Goal: Entertainment & Leisure: Browse casually

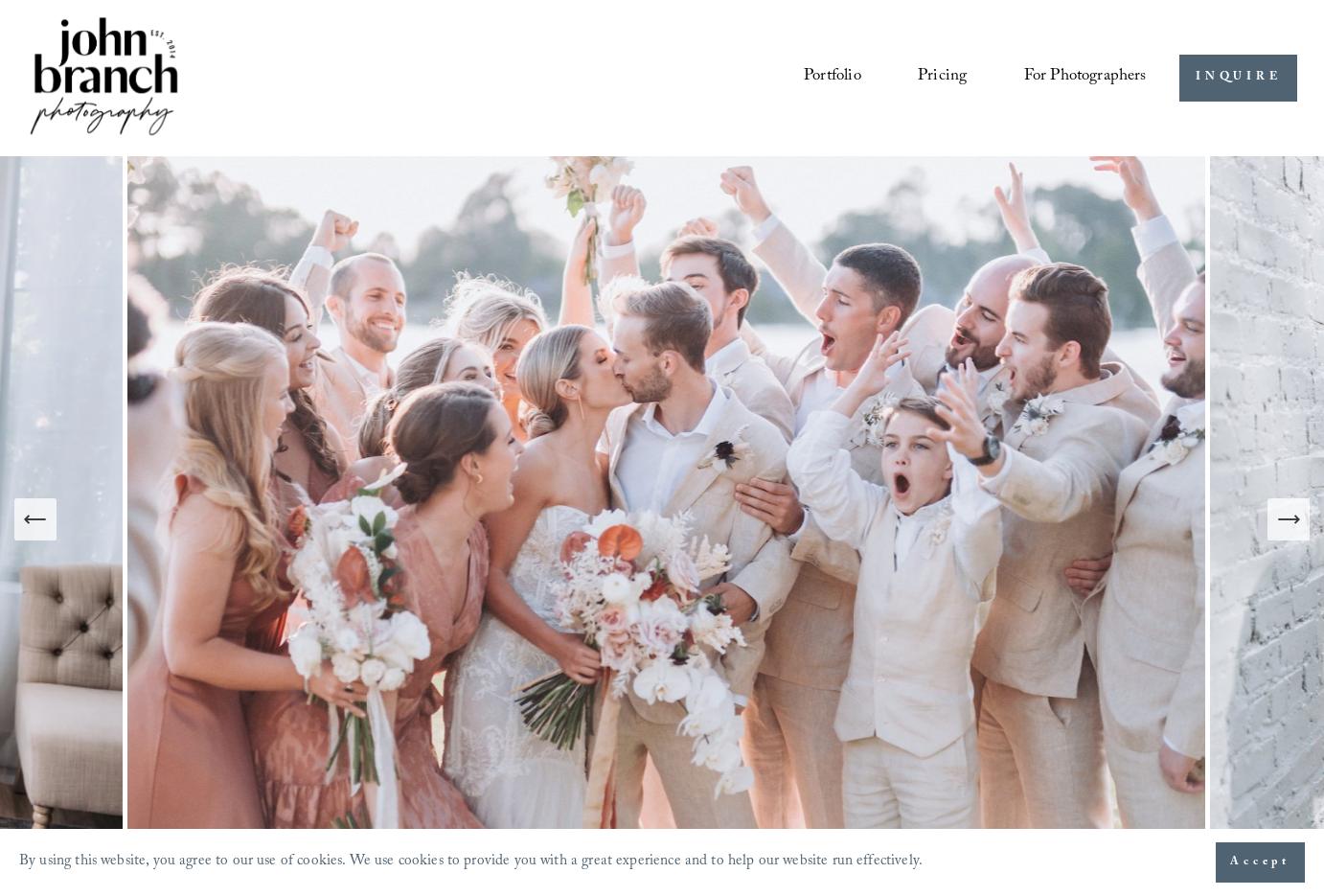
click at [1297, 523] on icon "Next Slide" at bounding box center [1288, 518] width 27 height 27
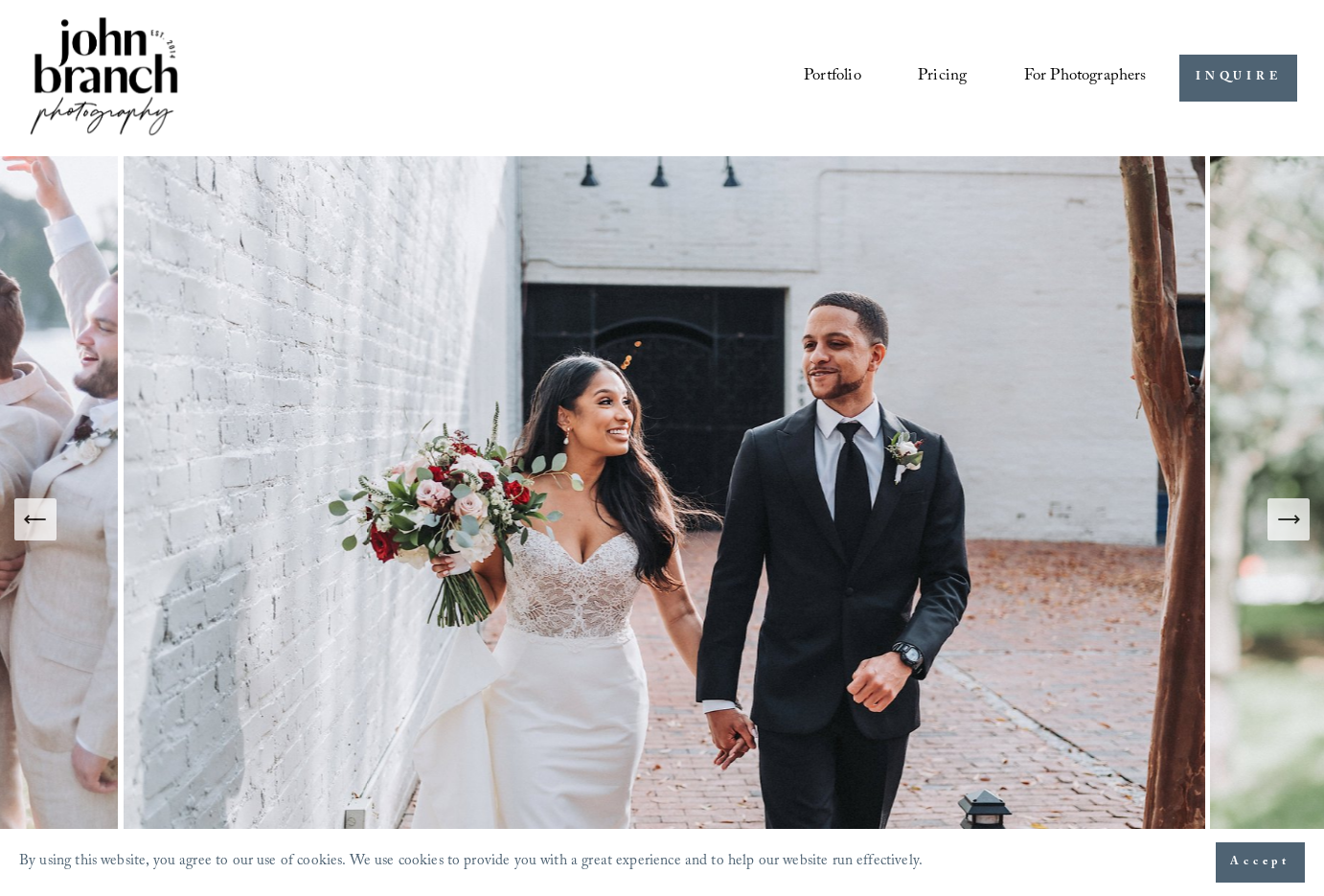
click at [1294, 516] on icon "Next Slide" at bounding box center [1288, 518] width 27 height 27
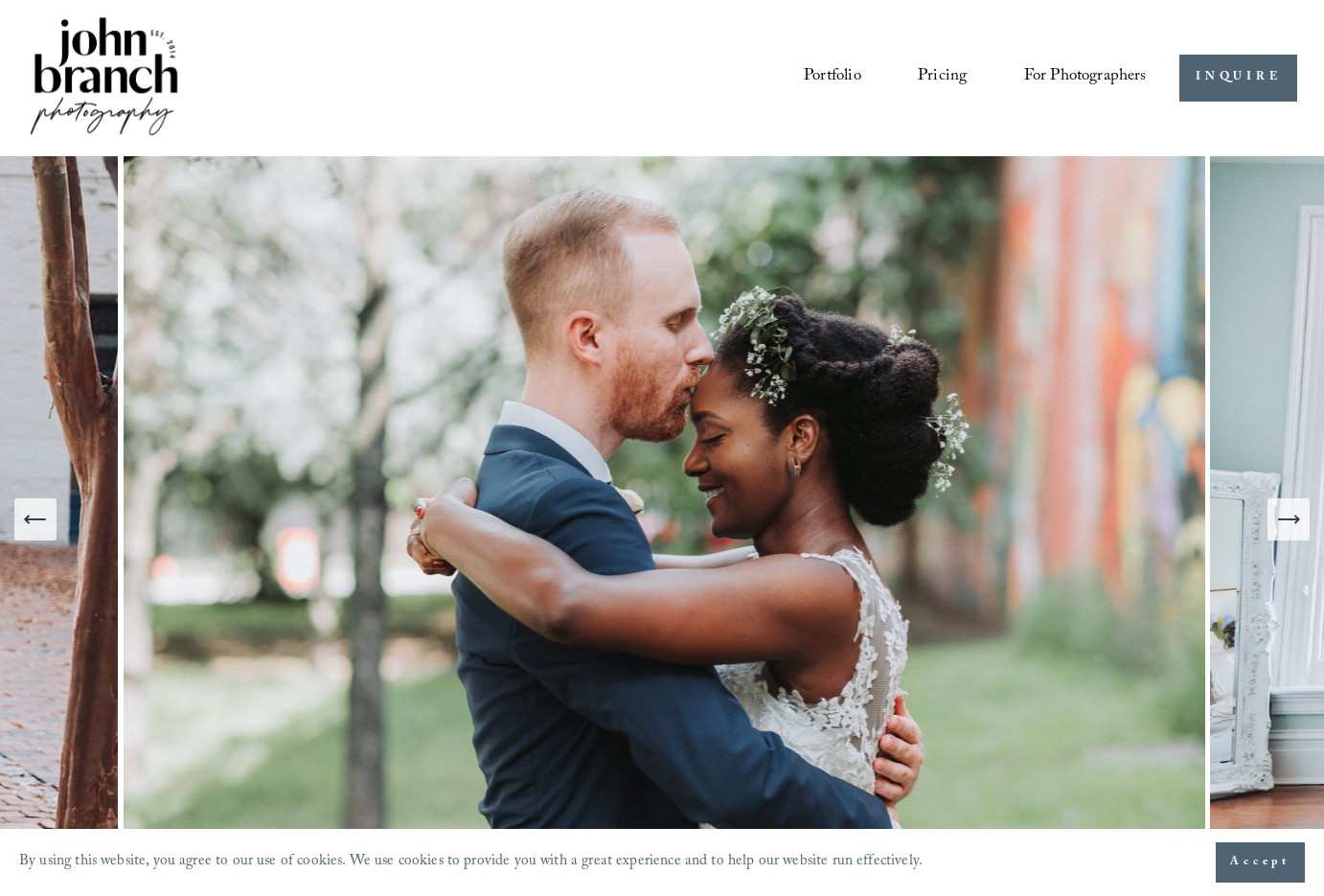
click at [1290, 513] on icon "Next Slide" at bounding box center [1288, 518] width 27 height 27
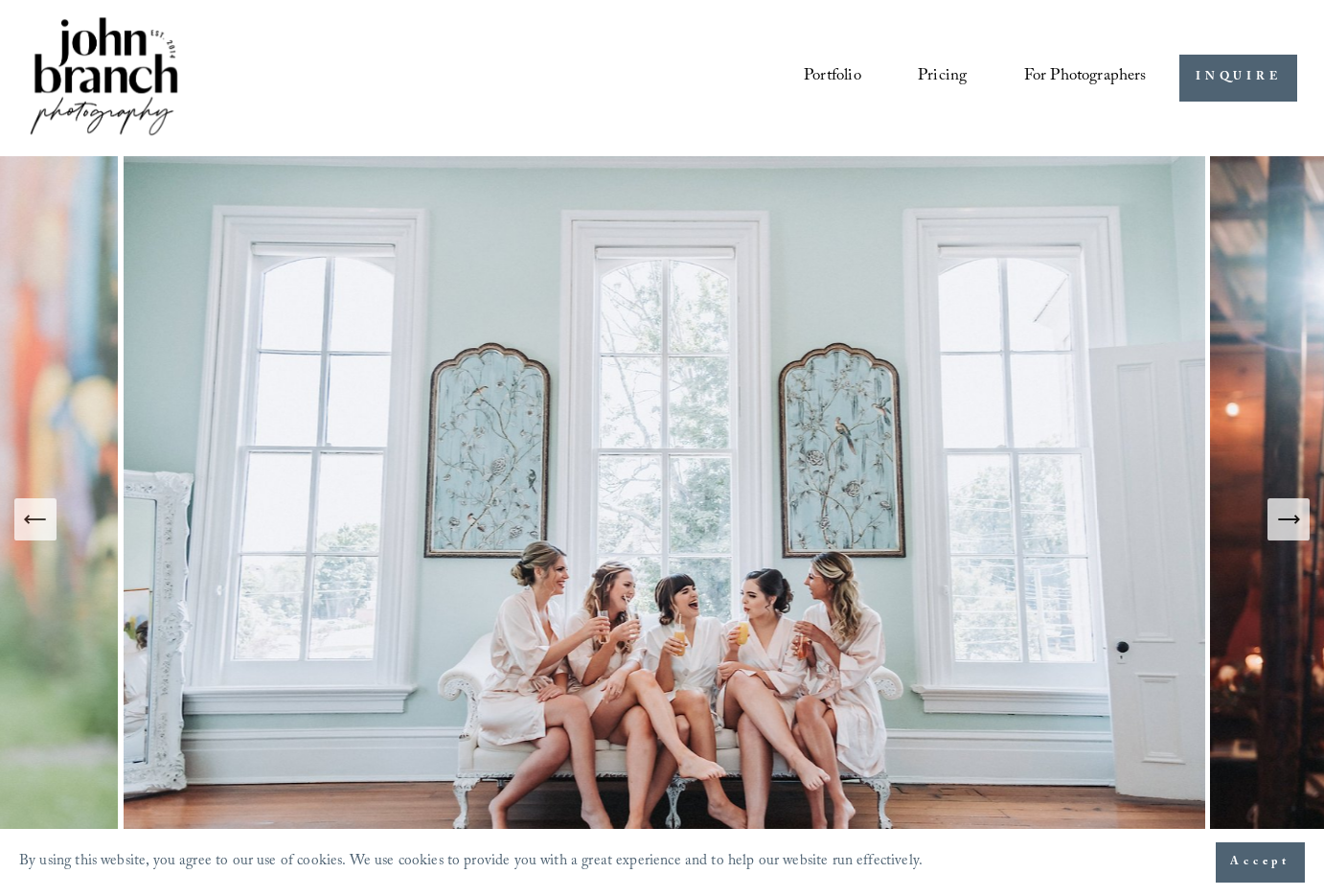
click at [1283, 517] on icon "Next Slide" at bounding box center [1288, 518] width 27 height 27
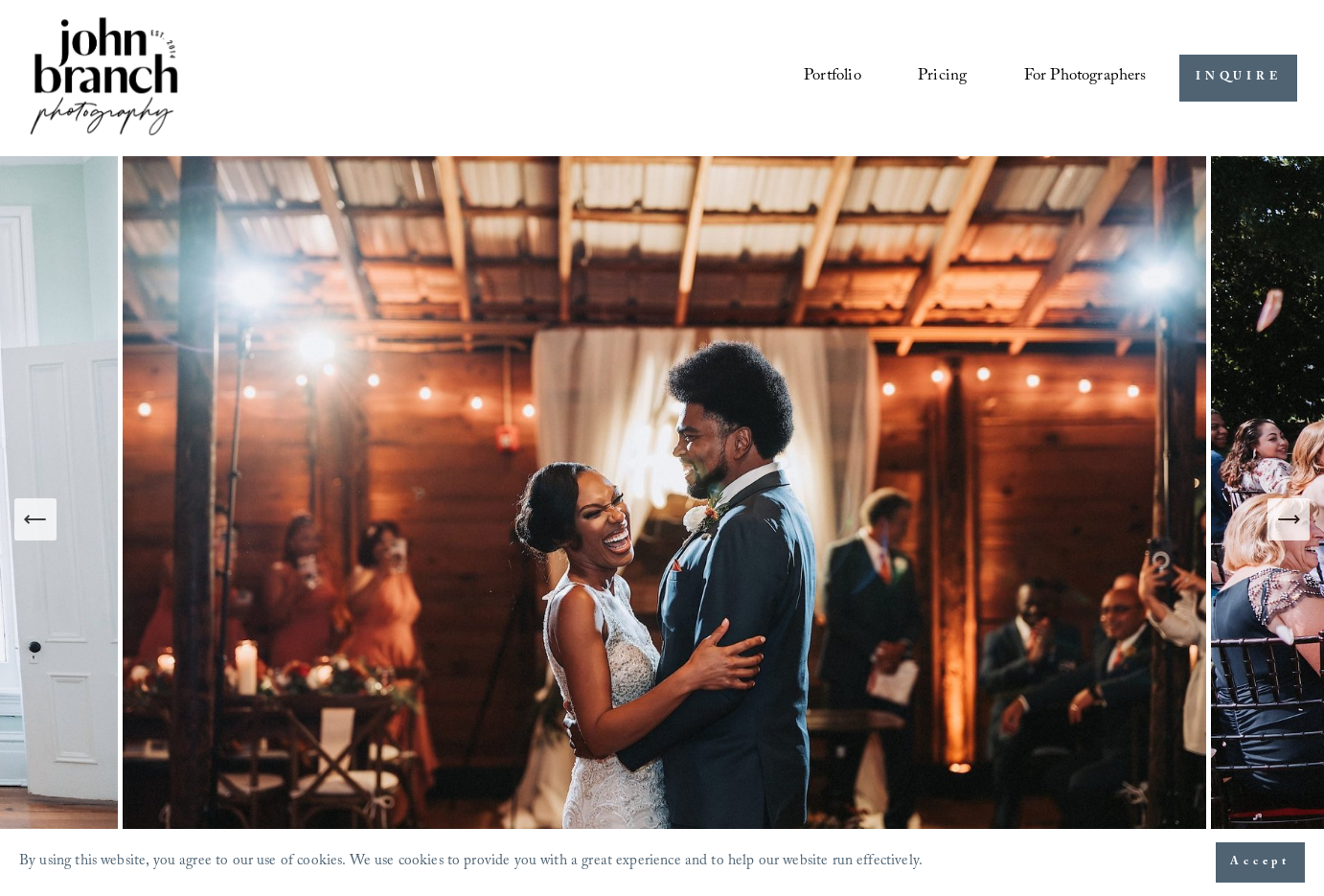
click at [1282, 513] on icon "Next Slide" at bounding box center [1288, 518] width 27 height 27
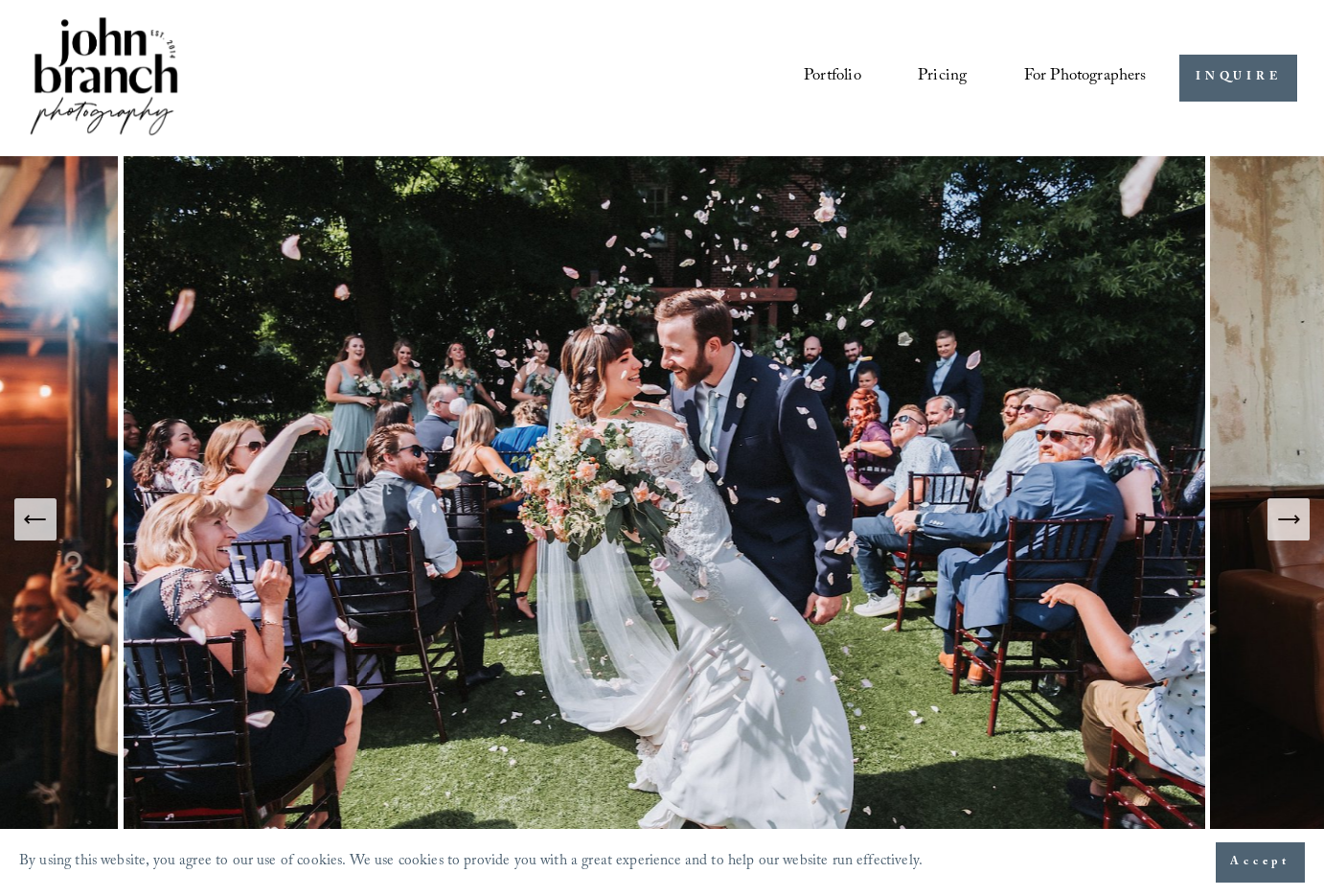
click at [1282, 513] on icon "Next Slide" at bounding box center [1288, 518] width 27 height 27
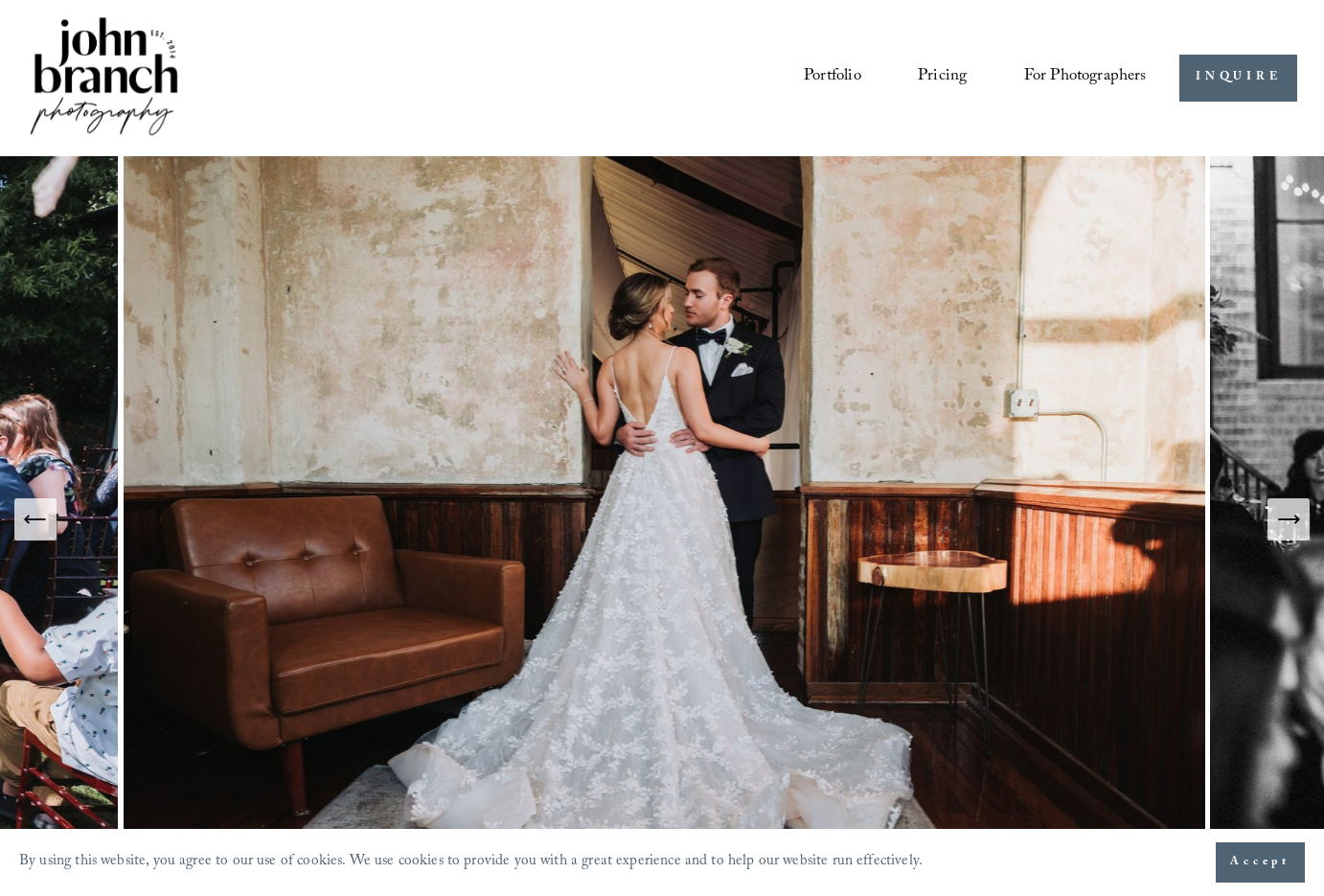
click at [1282, 514] on icon "Next Slide" at bounding box center [1288, 518] width 27 height 27
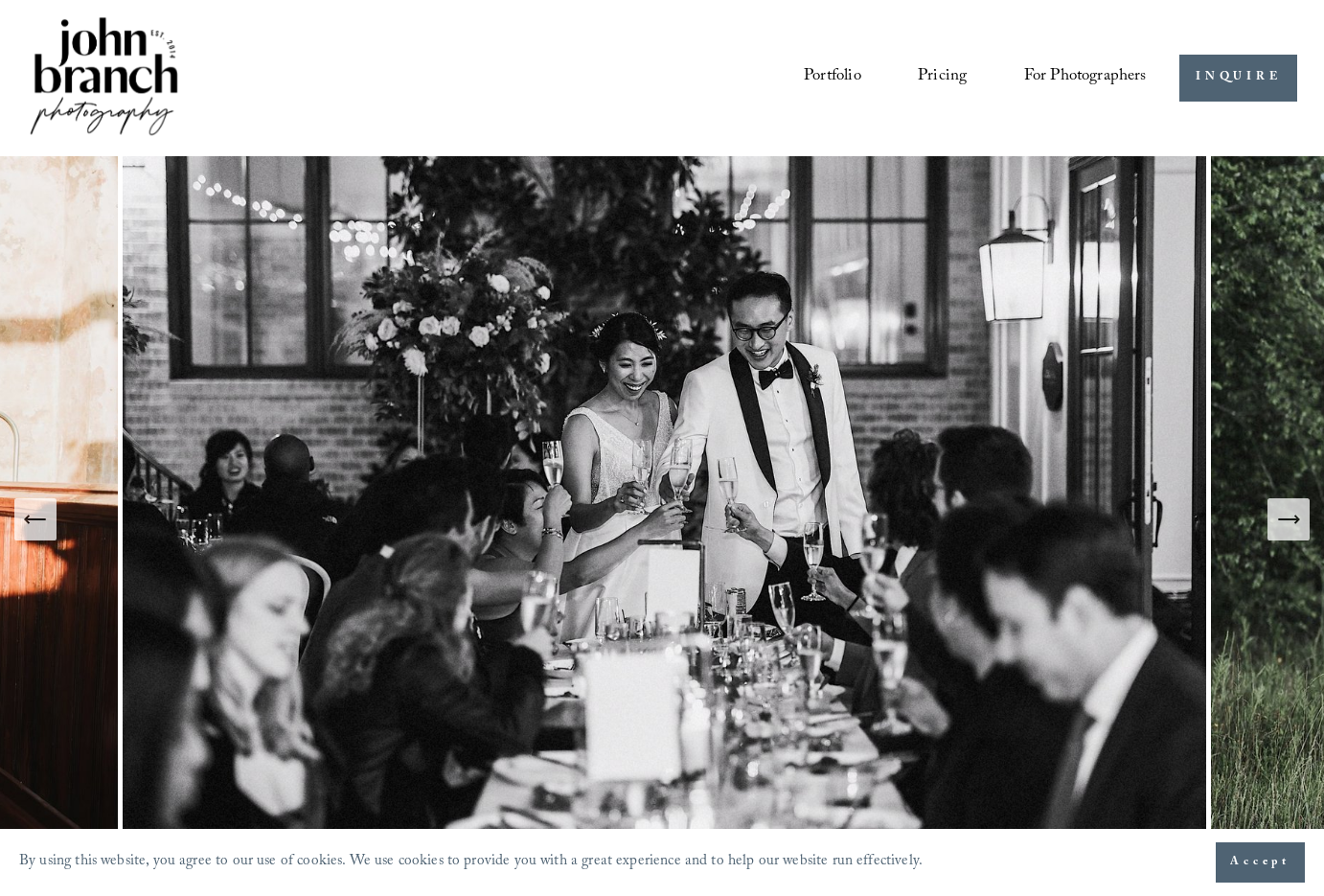
click at [1282, 514] on icon "Next Slide" at bounding box center [1288, 518] width 27 height 27
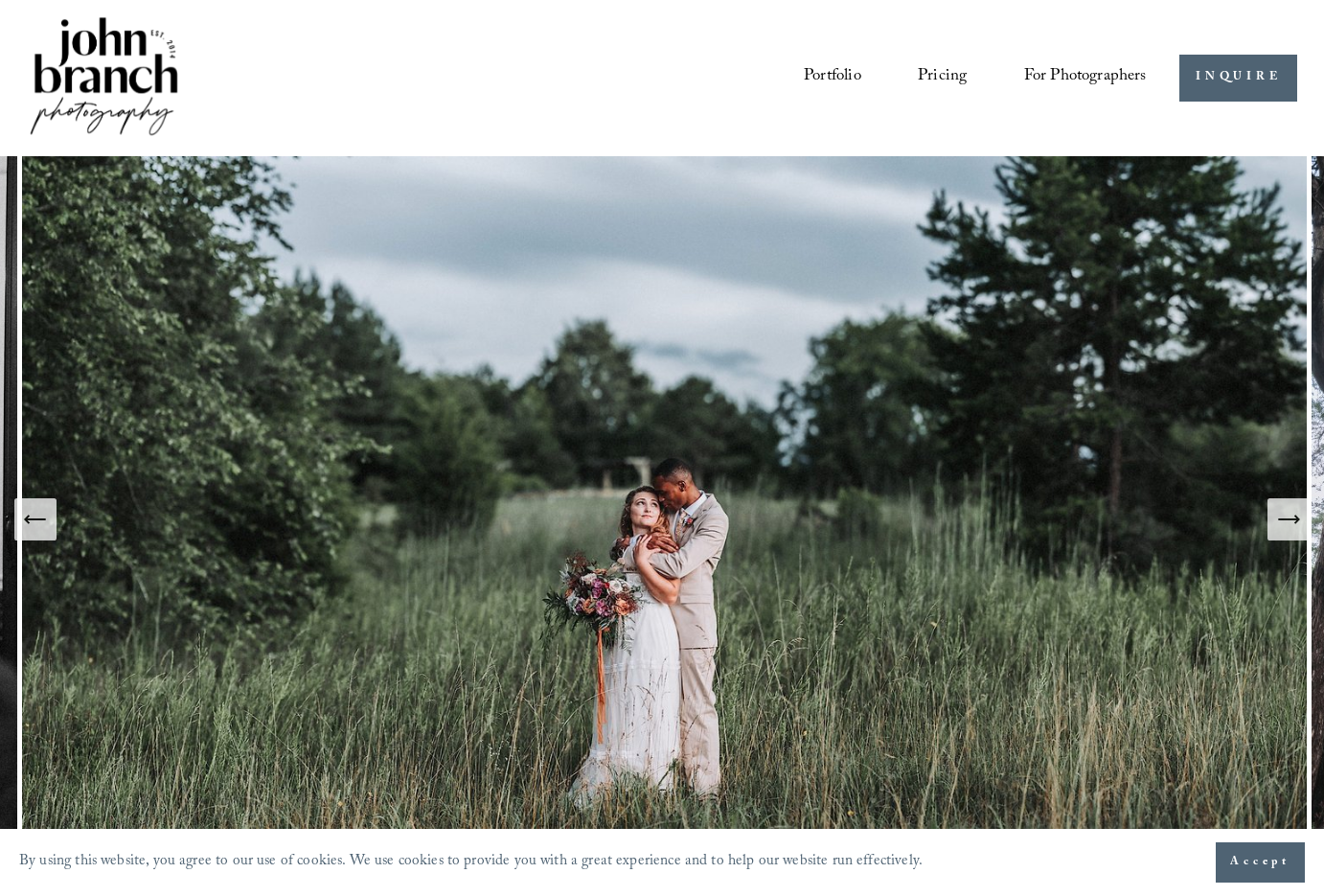
click at [1282, 514] on icon "Next Slide" at bounding box center [1288, 518] width 27 height 27
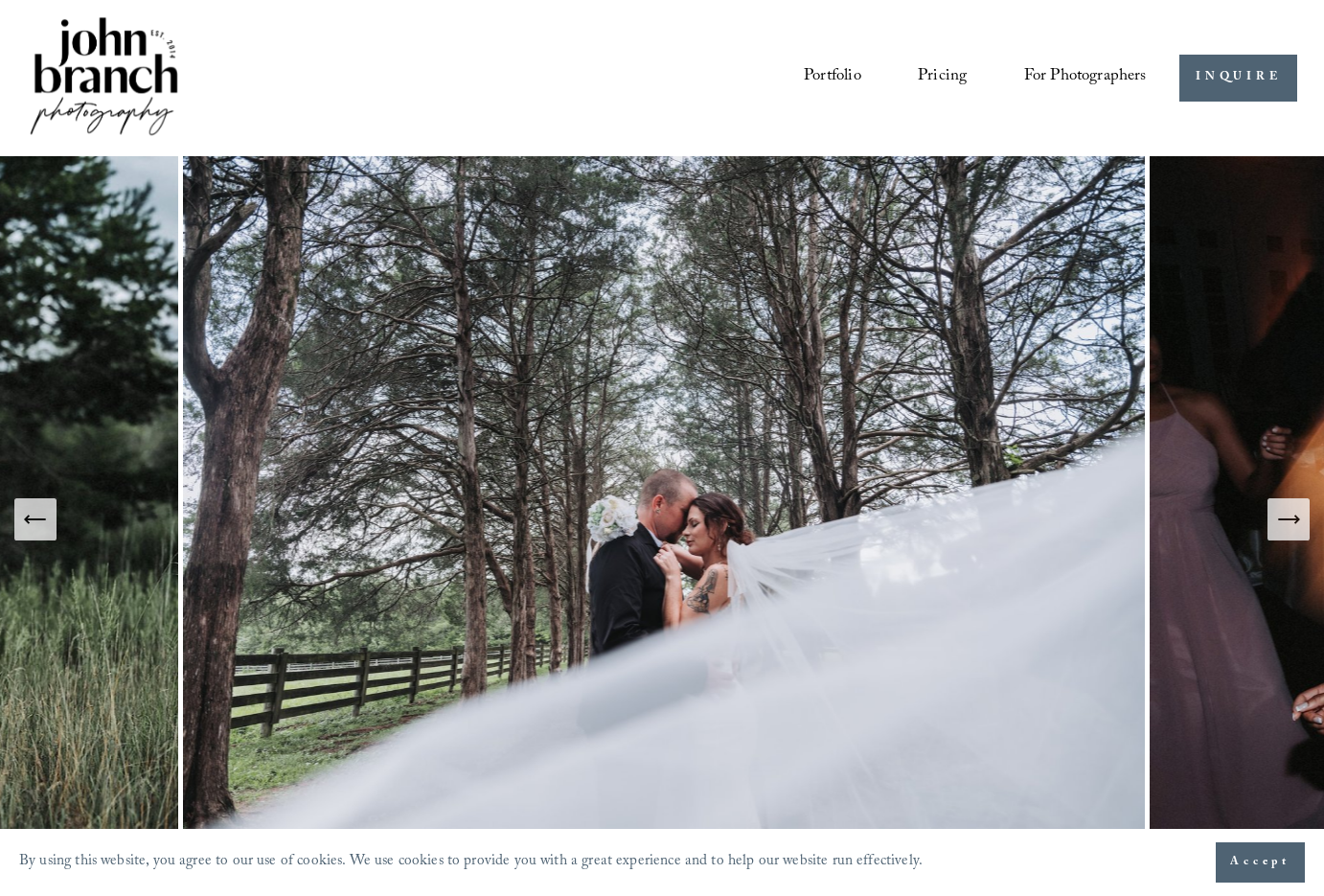
click at [1282, 514] on icon "Next Slide" at bounding box center [1288, 518] width 27 height 27
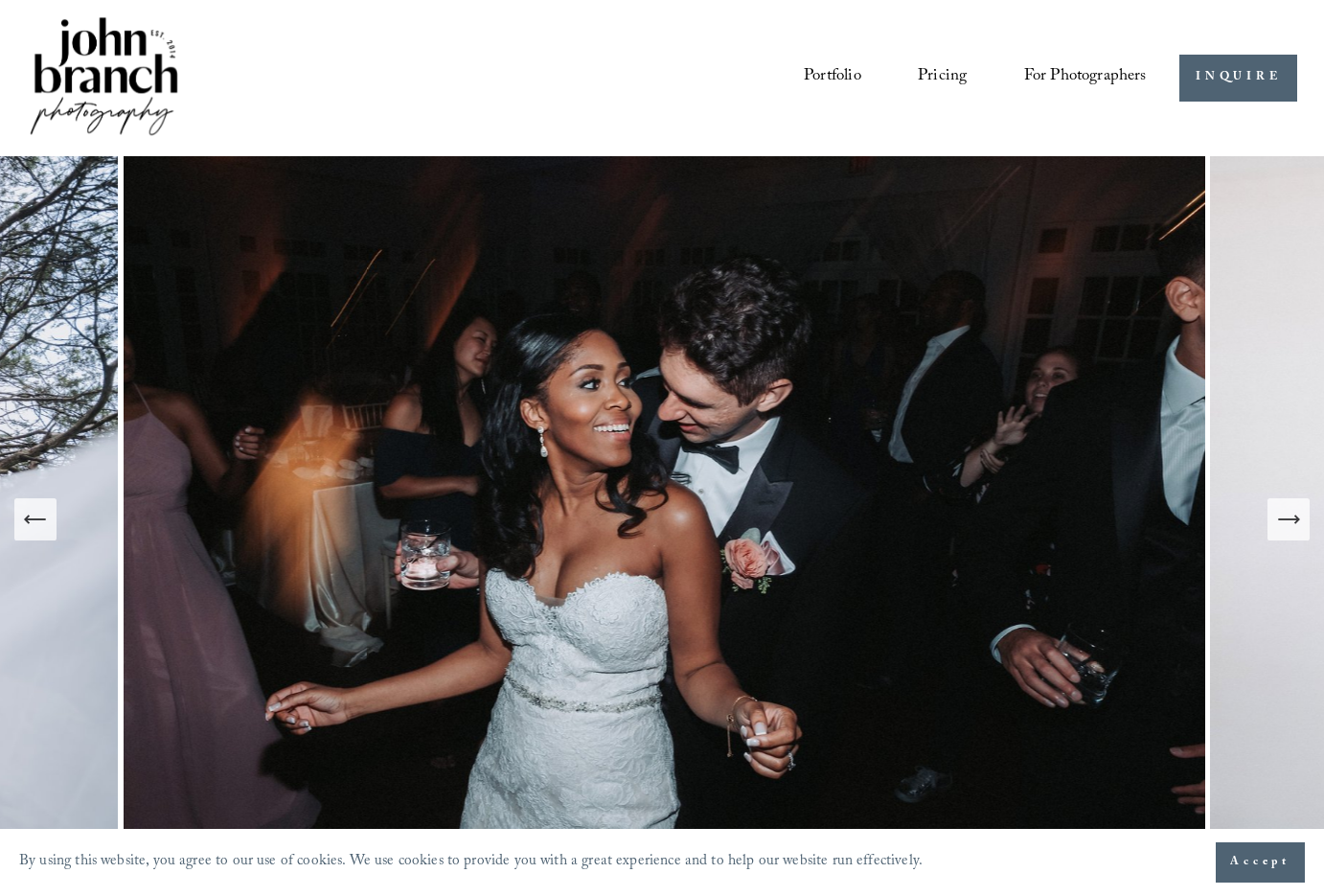
click at [33, 525] on icon "Previous Slide" at bounding box center [35, 518] width 27 height 27
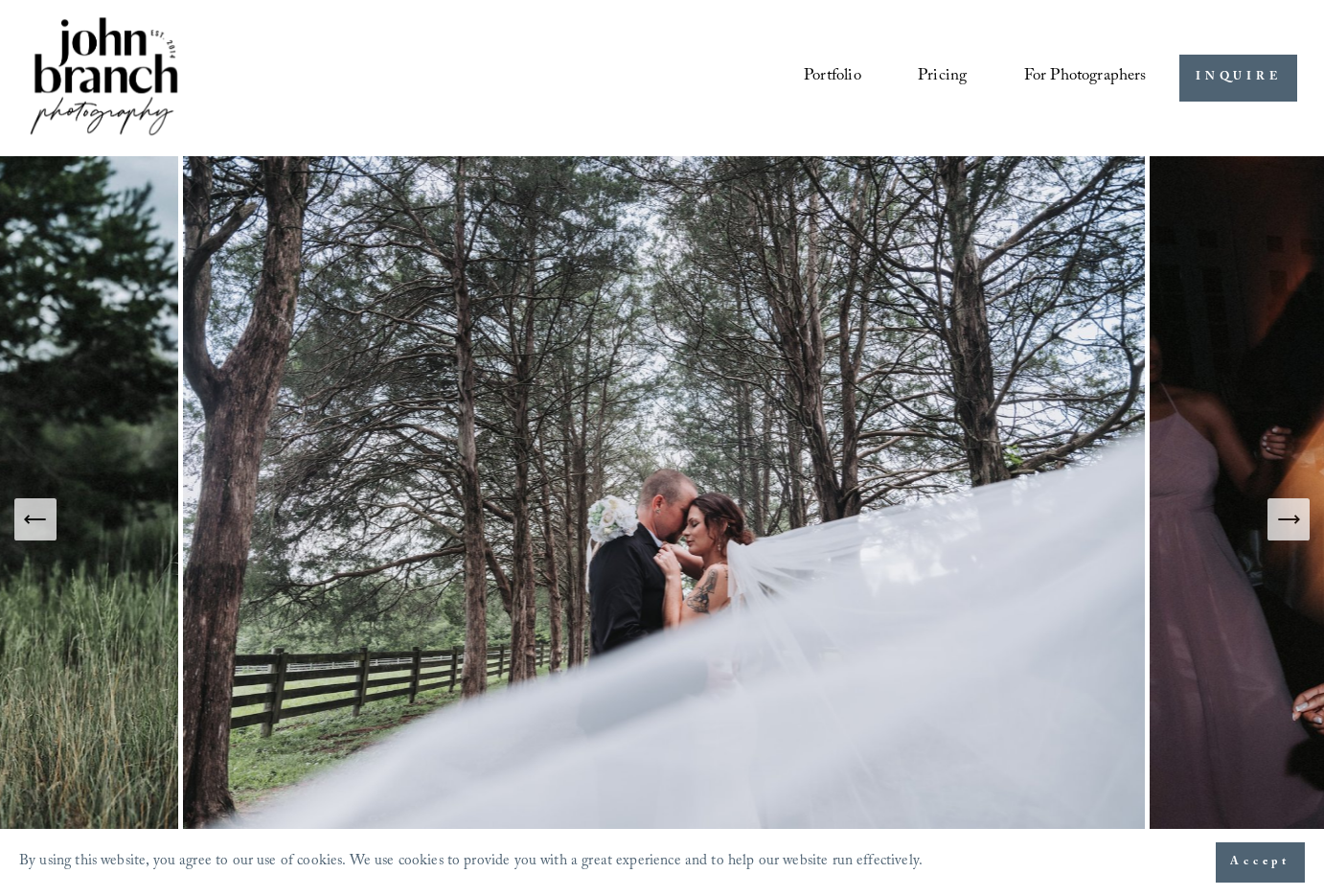
click at [1285, 520] on icon "Next Slide" at bounding box center [1288, 518] width 27 height 27
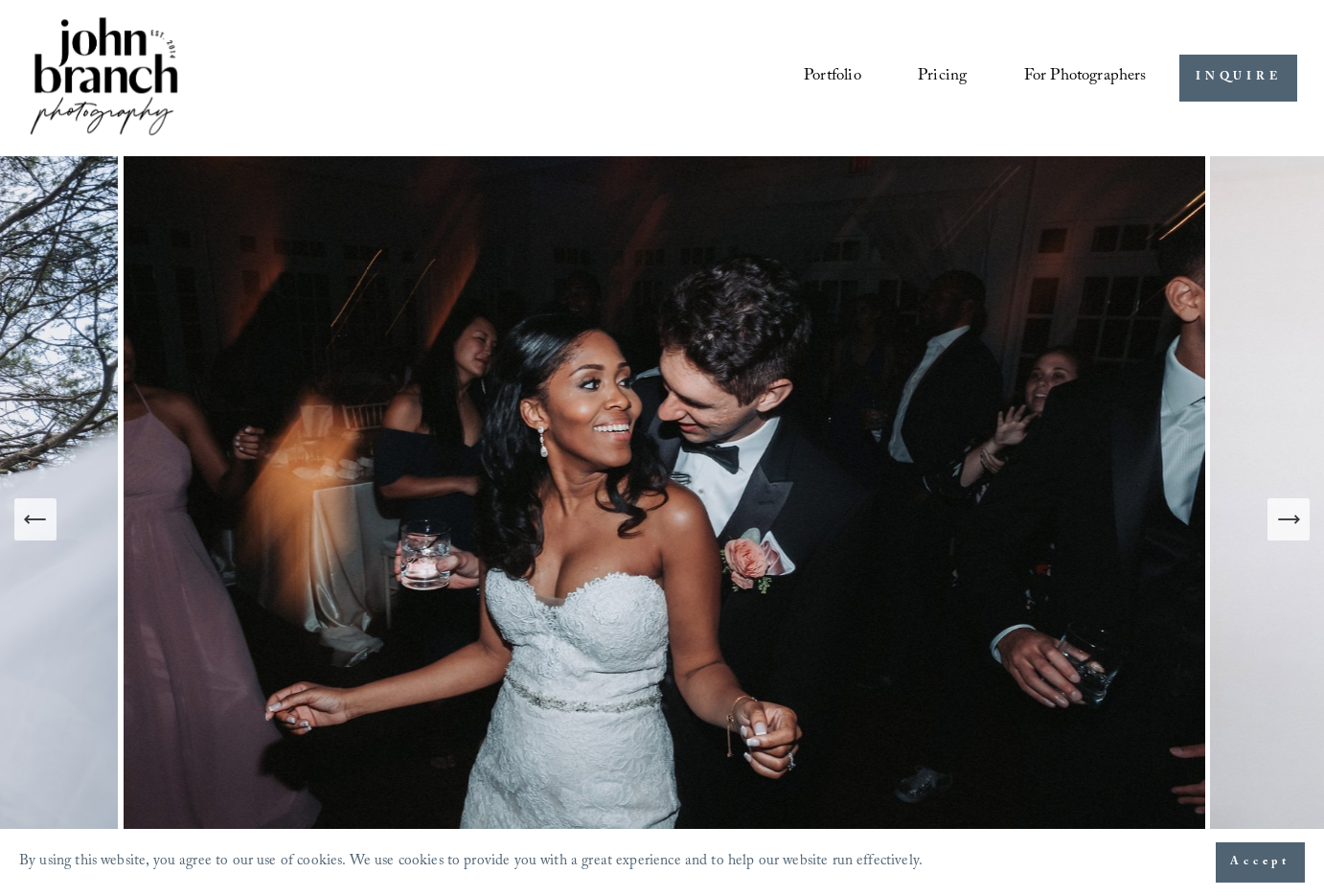
click at [1285, 520] on icon "Next Slide" at bounding box center [1288, 518] width 27 height 27
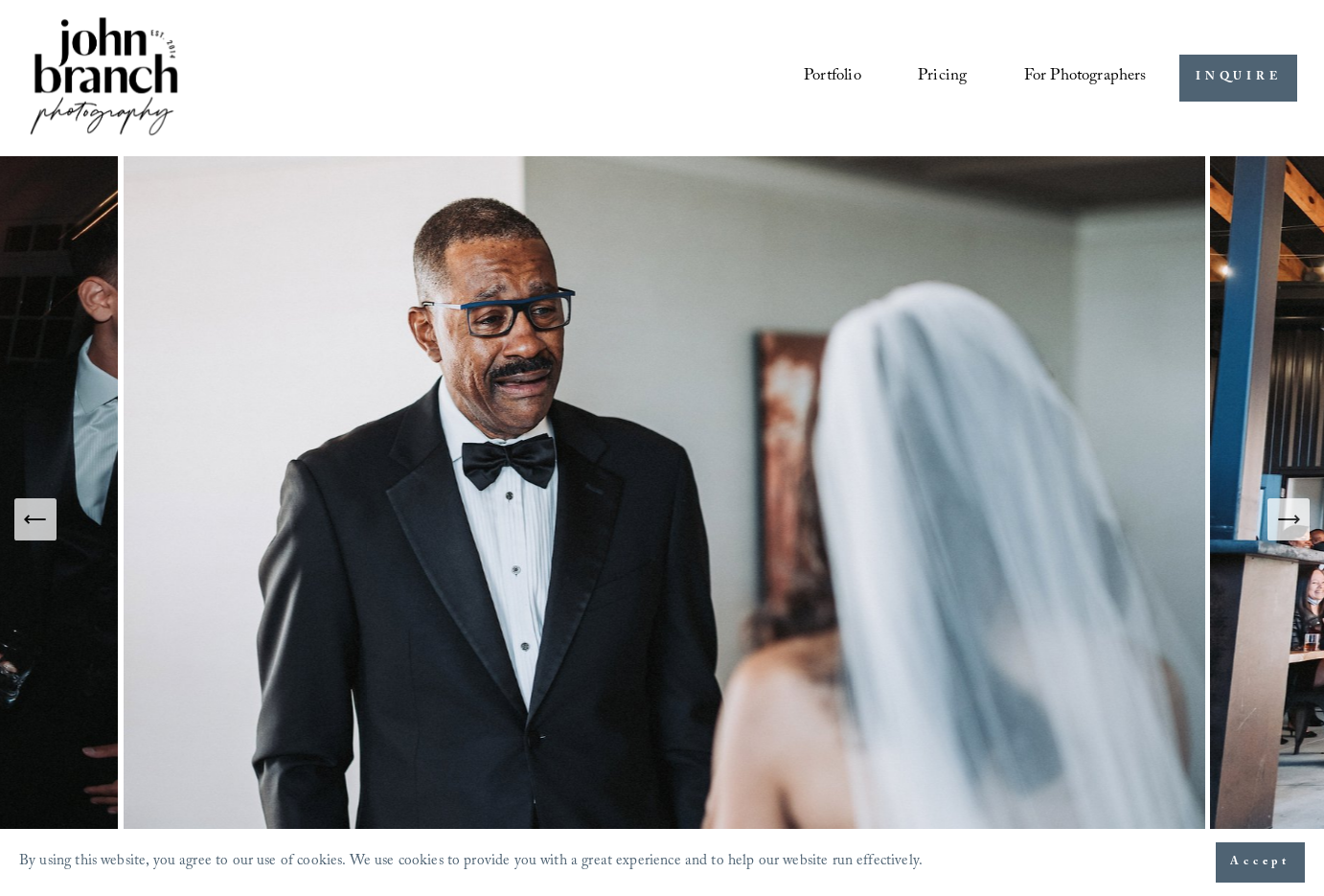
click at [1285, 520] on icon "Next Slide" at bounding box center [1288, 518] width 27 height 27
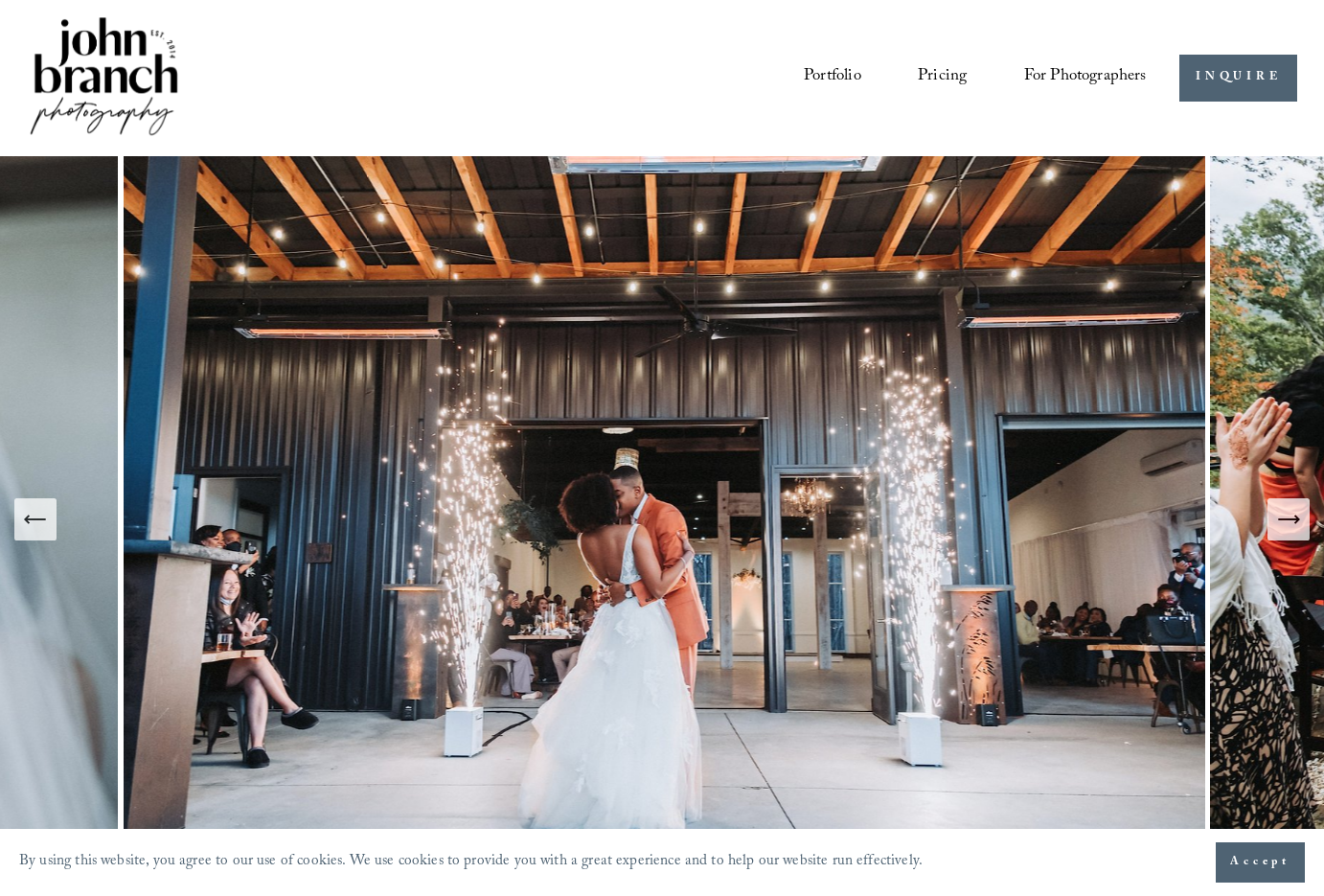
click at [1285, 520] on icon "Next Slide" at bounding box center [1288, 518] width 27 height 27
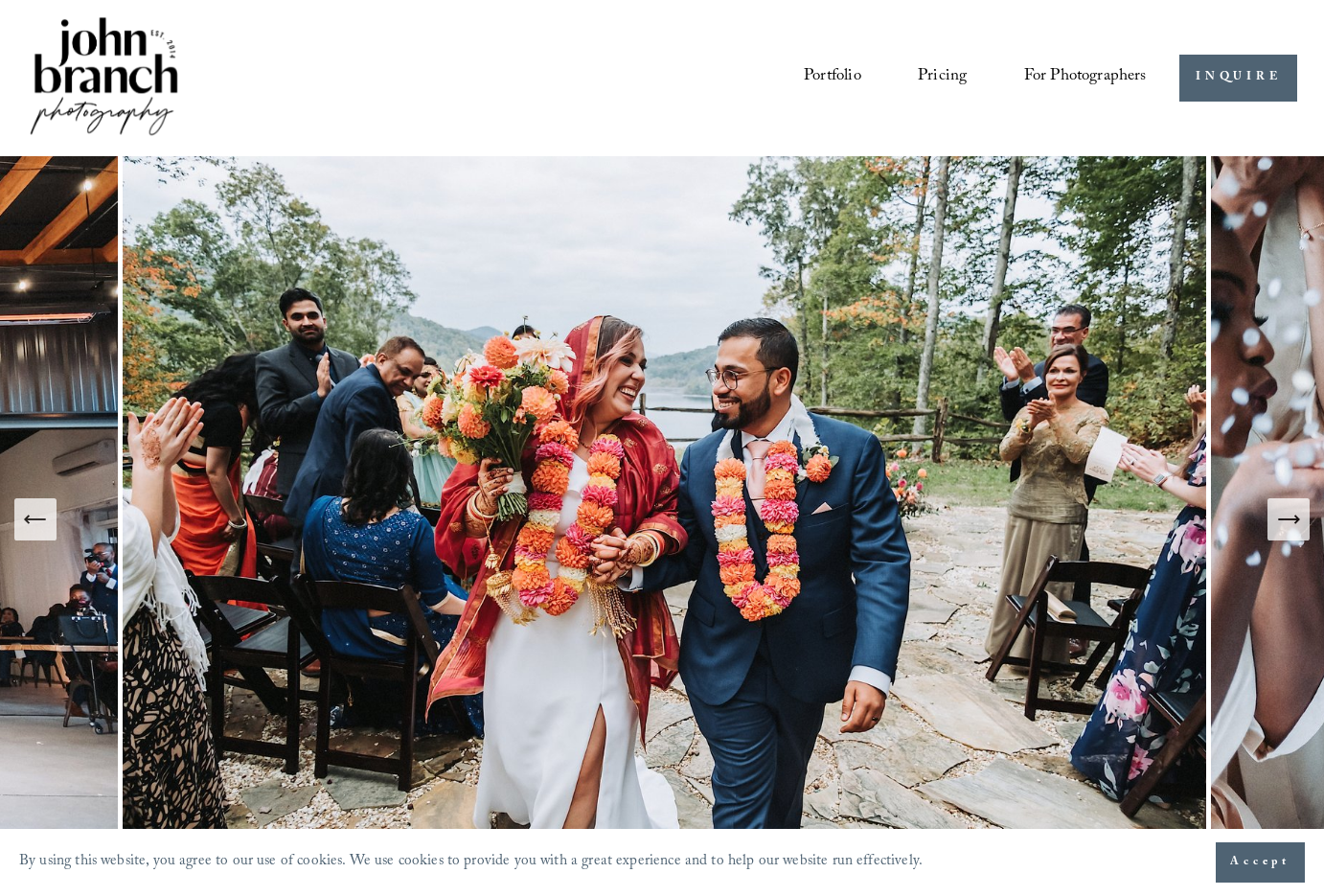
click at [1285, 520] on icon "Next Slide" at bounding box center [1288, 518] width 27 height 27
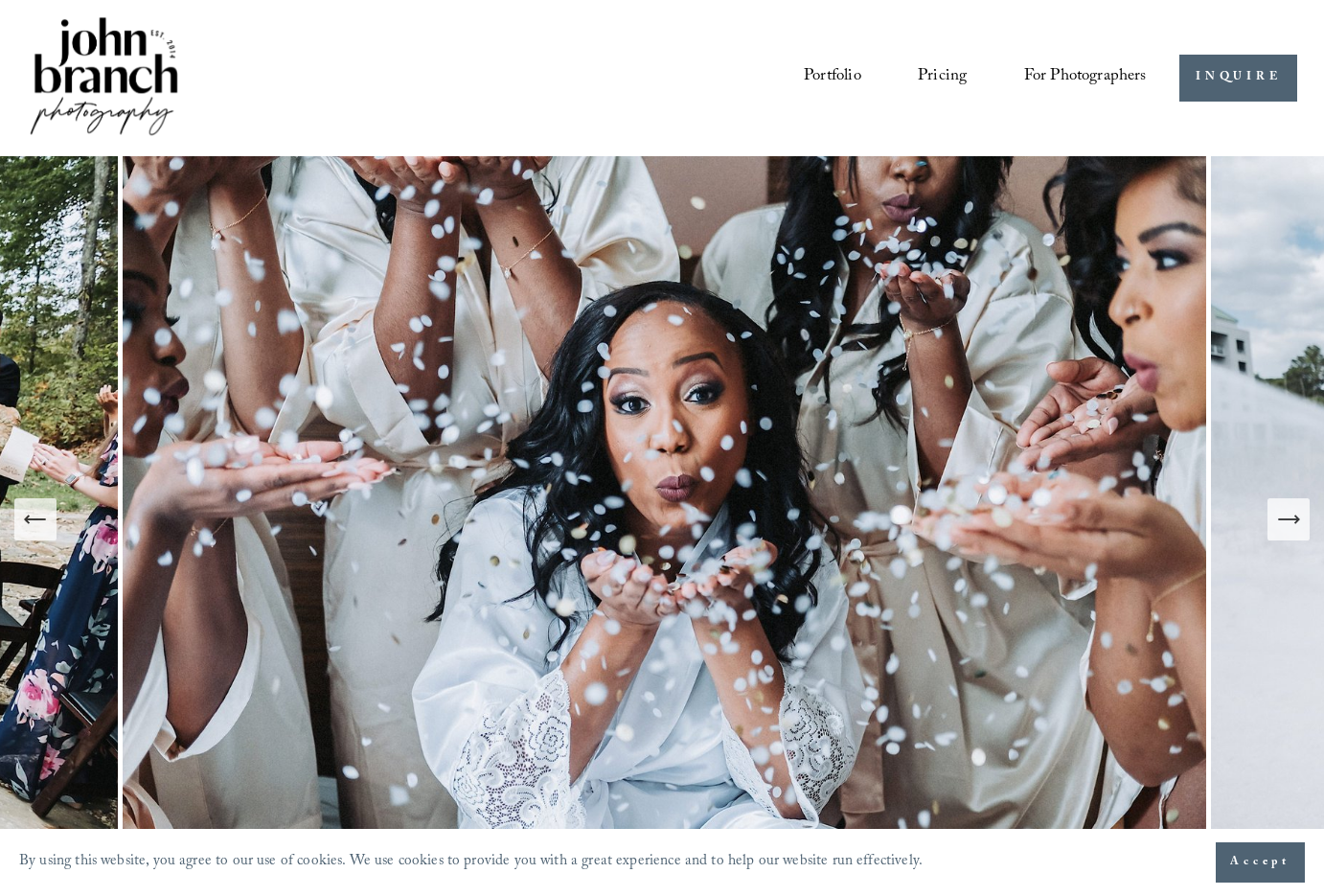
click at [1285, 519] on icon "Next Slide" at bounding box center [1288, 519] width 20 height 0
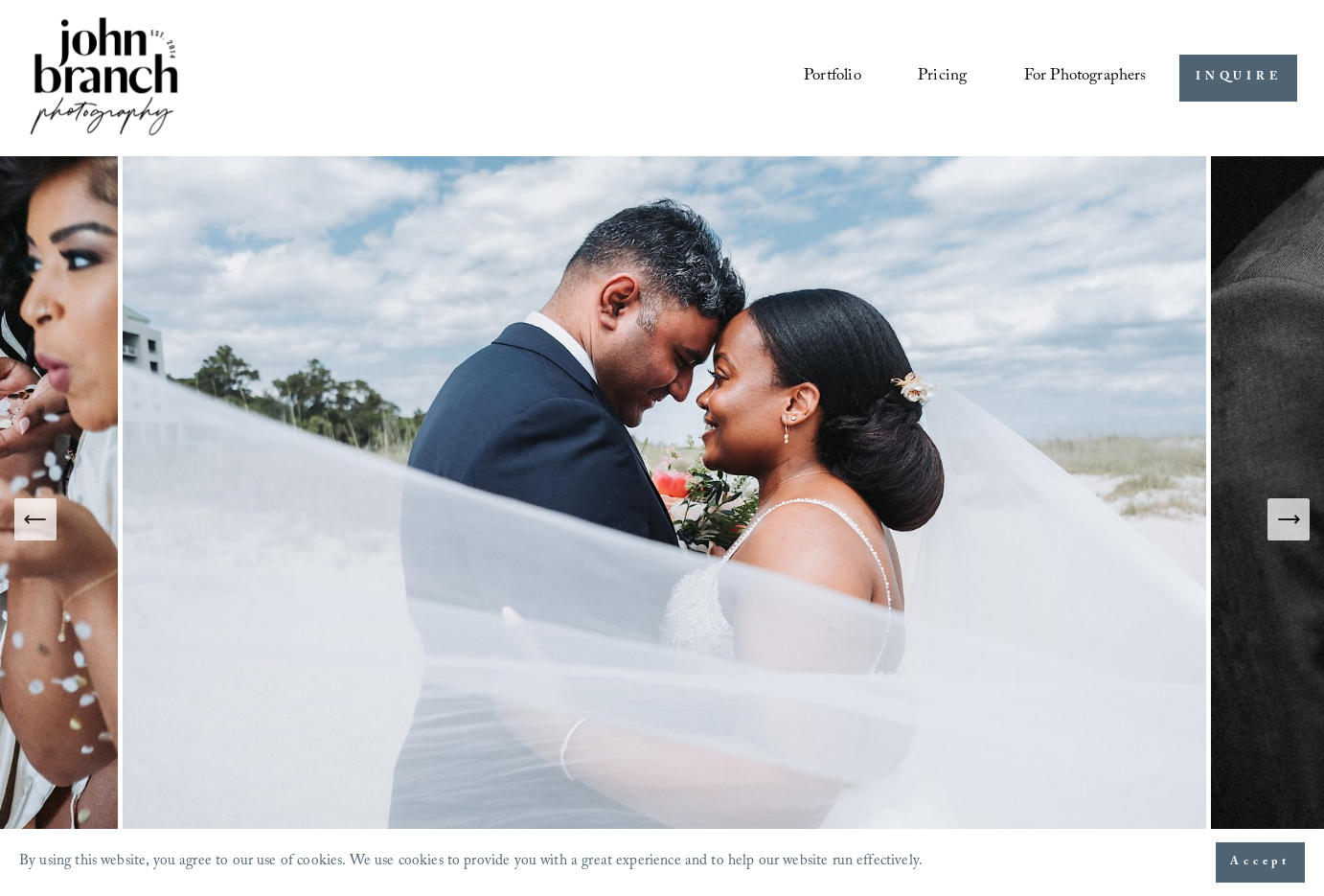
click at [1285, 519] on icon "Next Slide" at bounding box center [1288, 519] width 20 height 0
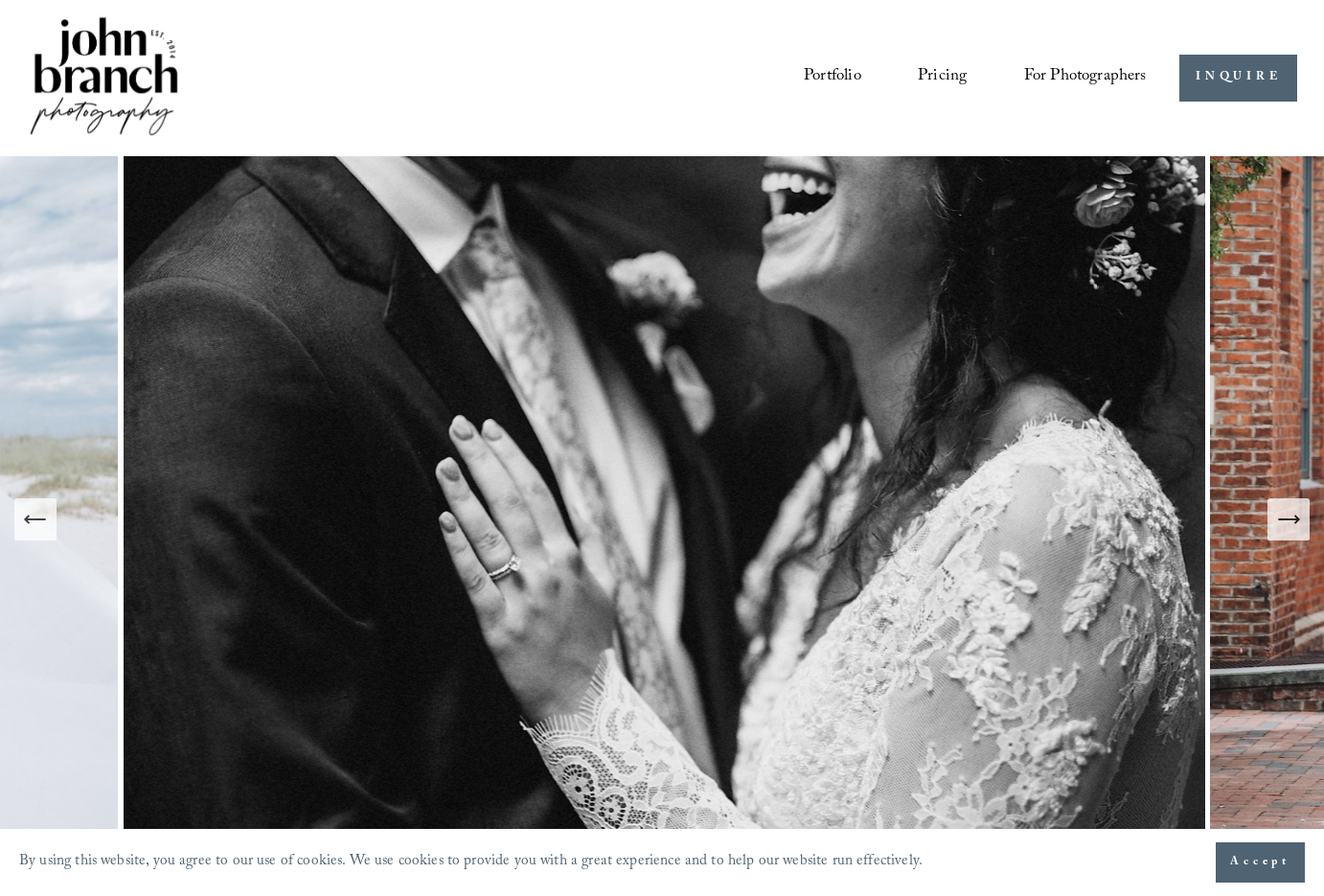
click at [1285, 519] on icon "Next Slide" at bounding box center [1288, 519] width 20 height 0
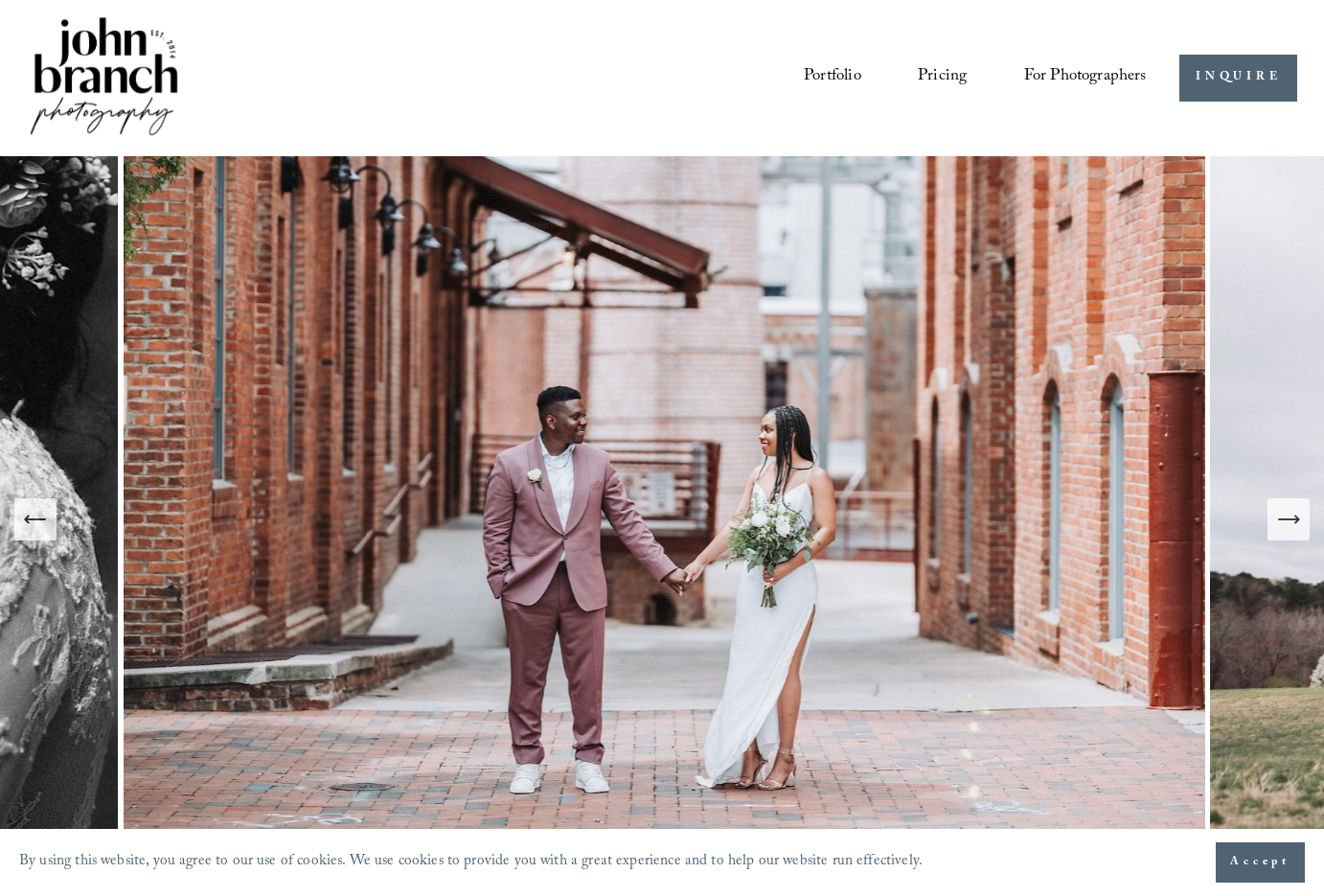
click at [1285, 519] on icon "Next Slide" at bounding box center [1288, 519] width 20 height 0
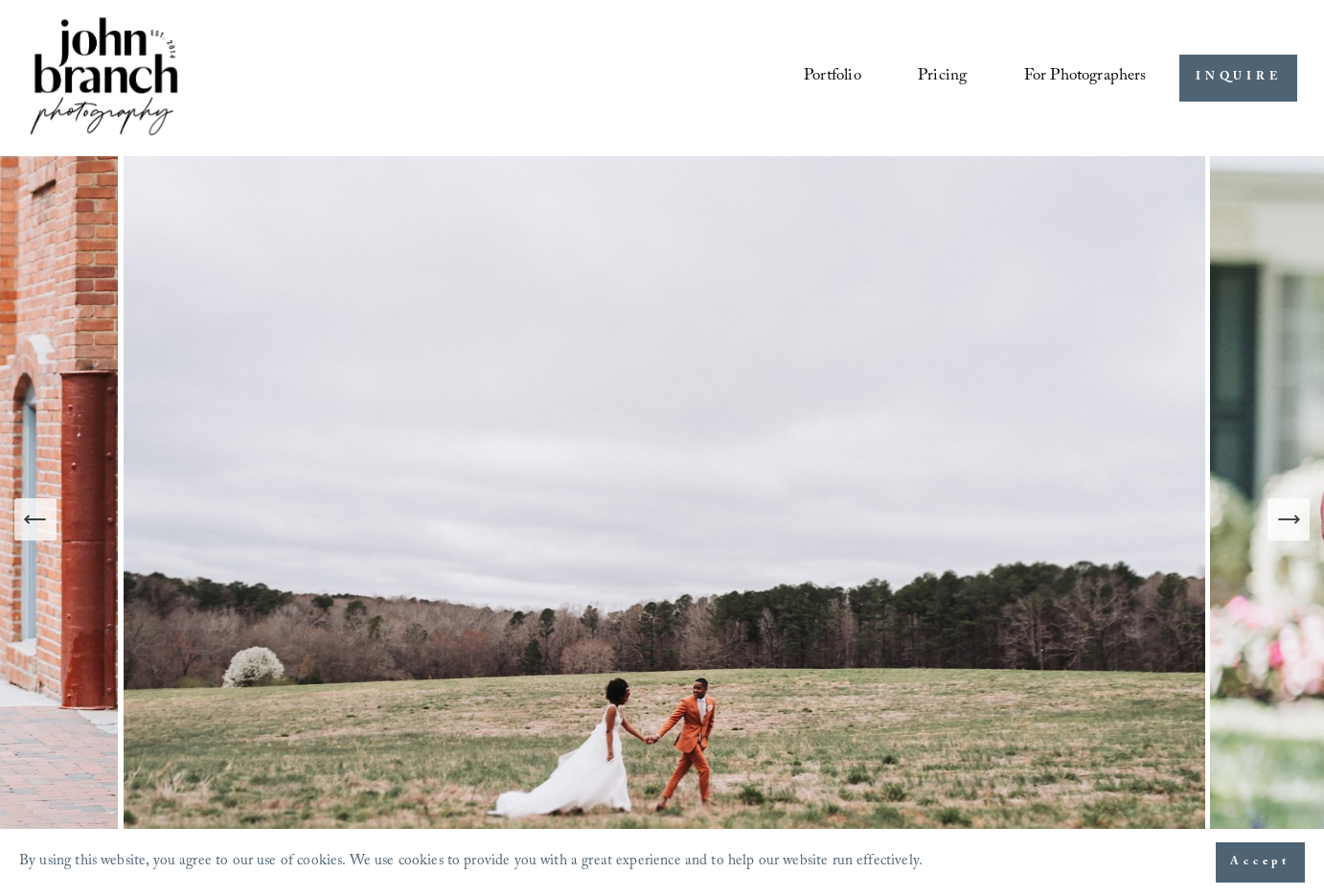
click at [1285, 519] on icon "Next Slide" at bounding box center [1288, 519] width 20 height 0
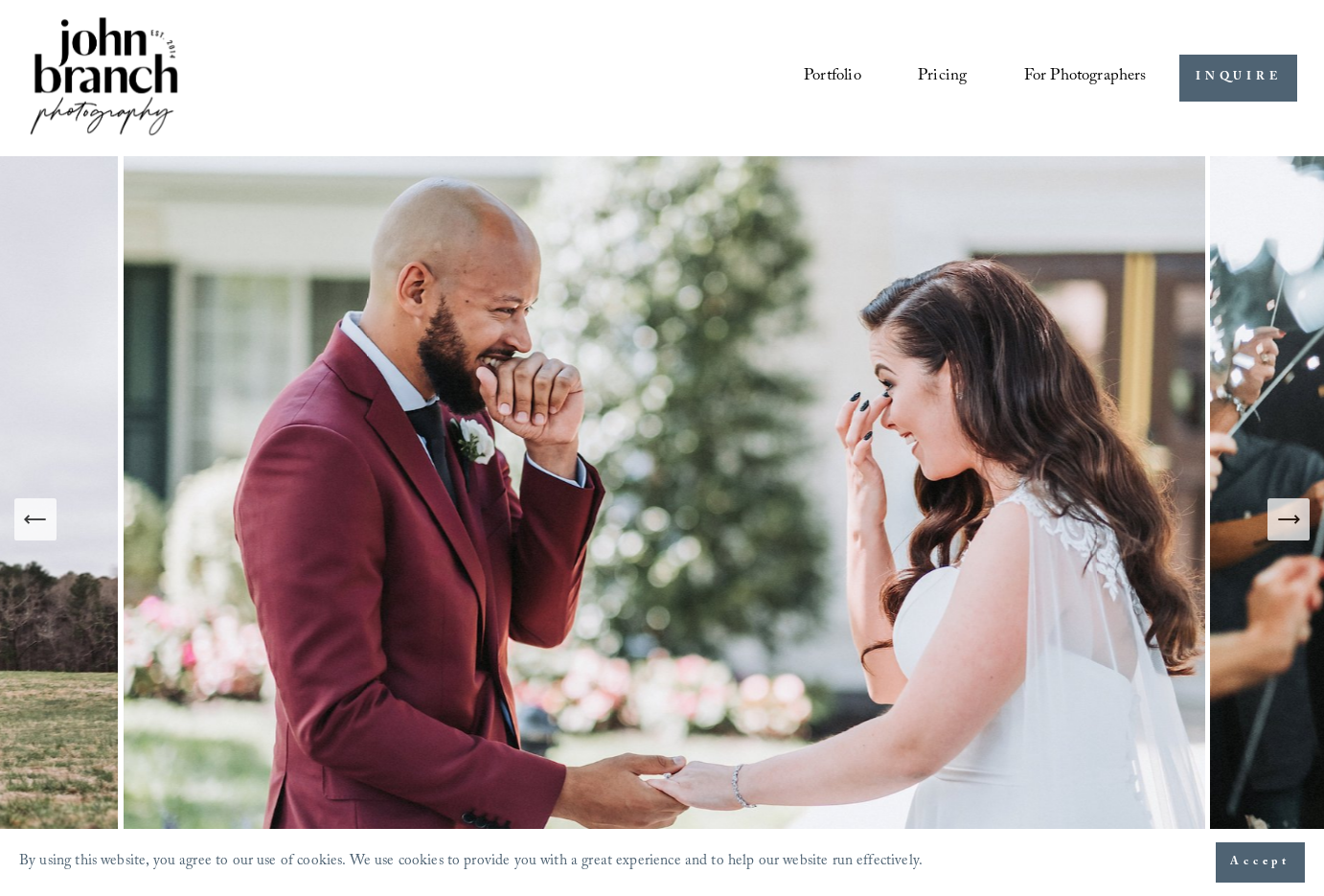
click at [1285, 519] on icon "Next Slide" at bounding box center [1288, 519] width 20 height 0
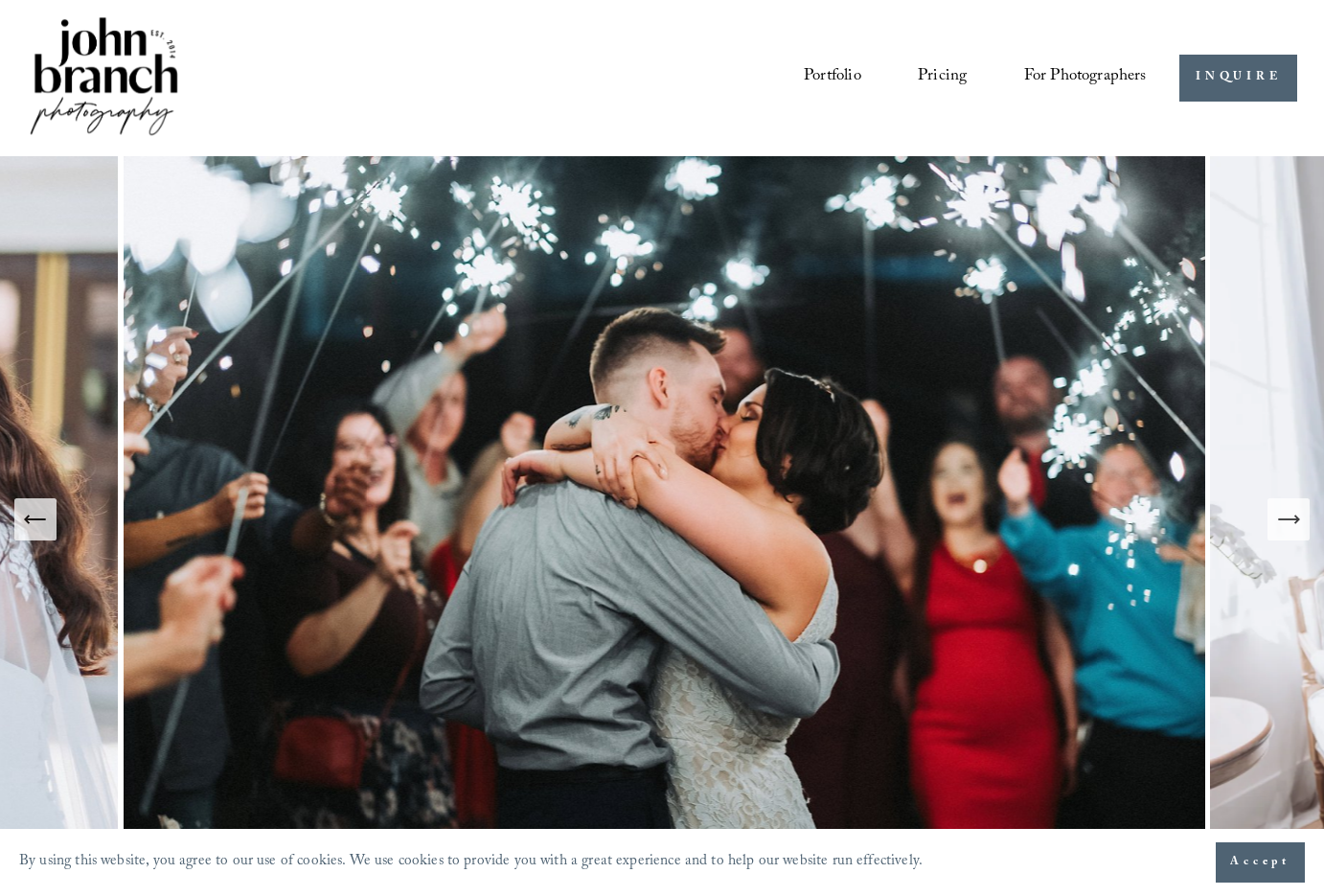
click at [1285, 519] on icon "Next Slide" at bounding box center [1288, 519] width 20 height 0
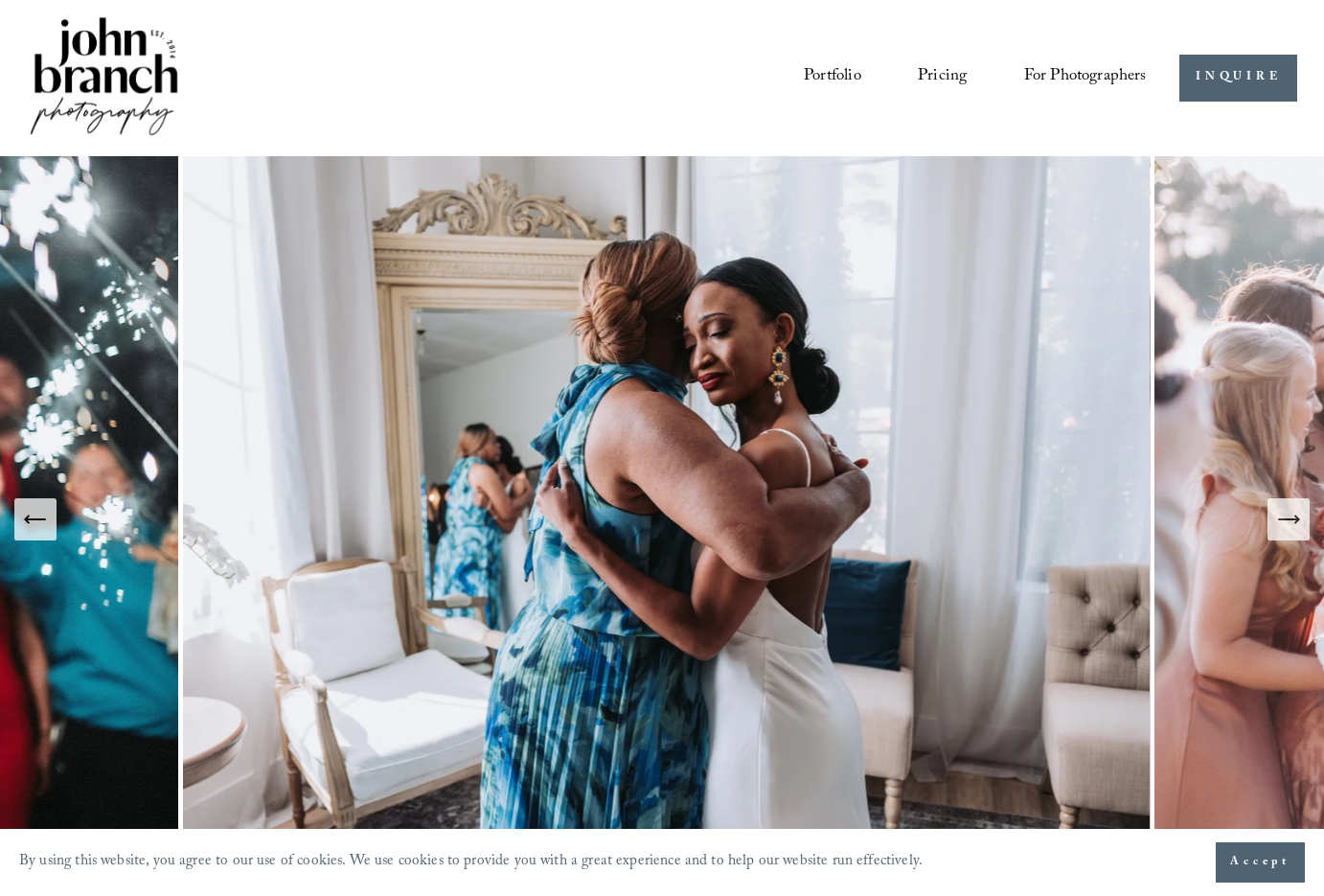
click at [1285, 519] on icon "Next Slide" at bounding box center [1288, 519] width 20 height 0
